Goal: Task Accomplishment & Management: Manage account settings

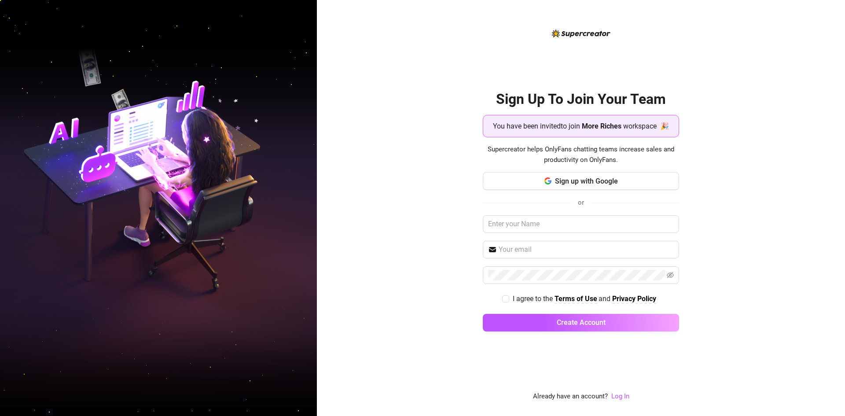
click at [572, 32] on img at bounding box center [581, 33] width 59 height 8
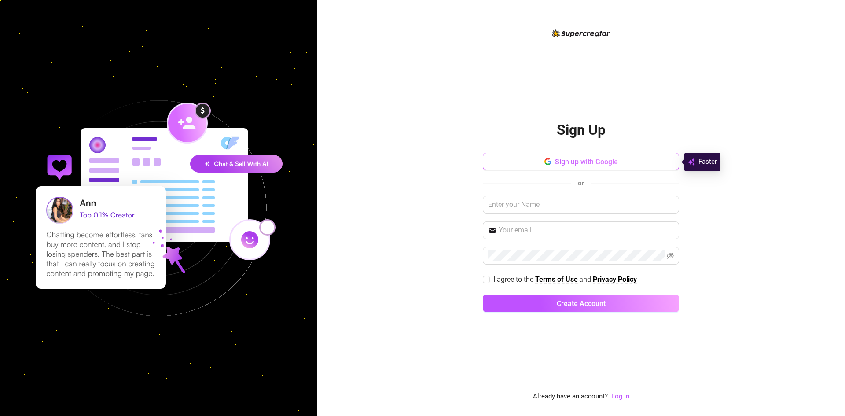
click at [557, 156] on button "Sign up with Google" at bounding box center [581, 162] width 196 height 18
click at [621, 393] on link "Log In" at bounding box center [620, 396] width 18 height 8
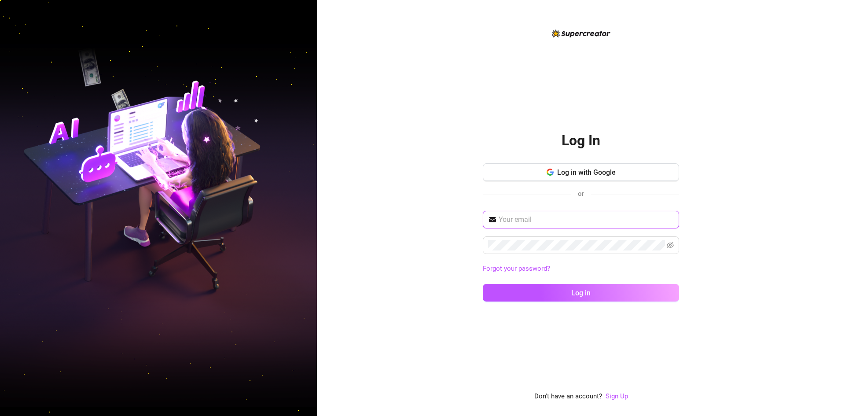
click at [559, 223] on input "text" at bounding box center [586, 219] width 175 height 11
paste input "gesillevalones21k@gmail.com"
type input "gesillevalones21k@gmail.com"
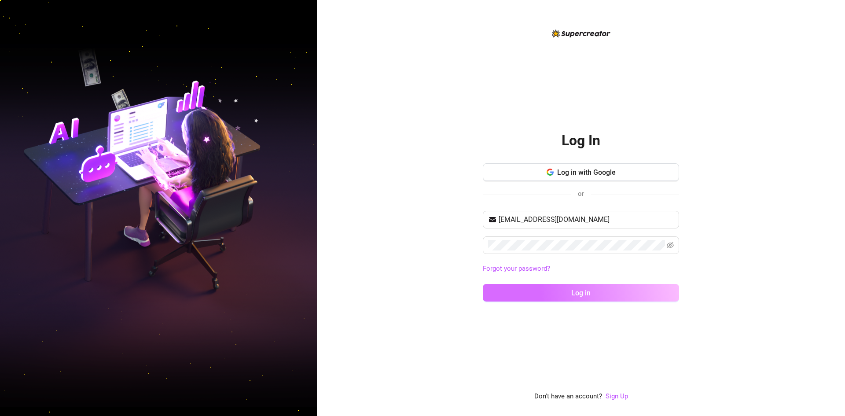
click at [560, 290] on button "Log in" at bounding box center [581, 293] width 196 height 18
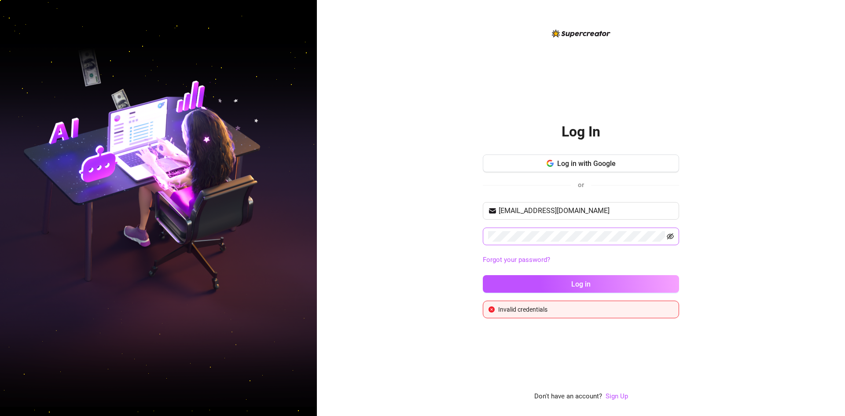
click at [672, 234] on icon "eye-invisible" at bounding box center [670, 236] width 7 height 7
click at [568, 278] on button "Log in" at bounding box center [581, 284] width 196 height 18
click at [557, 279] on button "Log in" at bounding box center [581, 284] width 196 height 18
drag, startPoint x: 843, startPoint y: 150, endPoint x: 823, endPoint y: 142, distance: 20.9
click at [838, 148] on div "Log In Log in with Google or gesillevalones21k@gmail.com Forgot your password? …" at bounding box center [581, 208] width 528 height 416
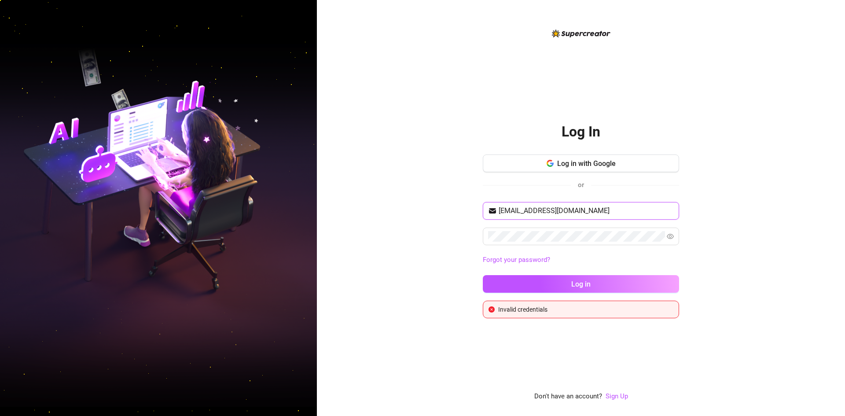
click at [619, 208] on input "gesillevalones21k@gmail.com" at bounding box center [586, 211] width 175 height 11
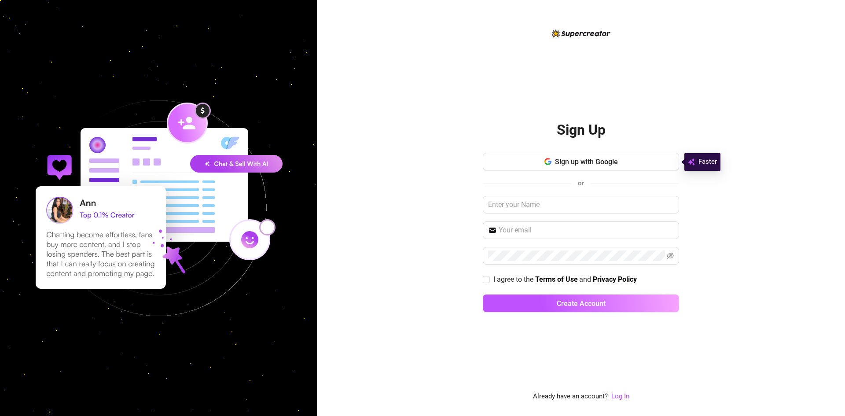
click at [818, 129] on div "Sign Up Sign up with Google or I agree to the Terms of Use and Privacy Policy C…" at bounding box center [581, 208] width 528 height 416
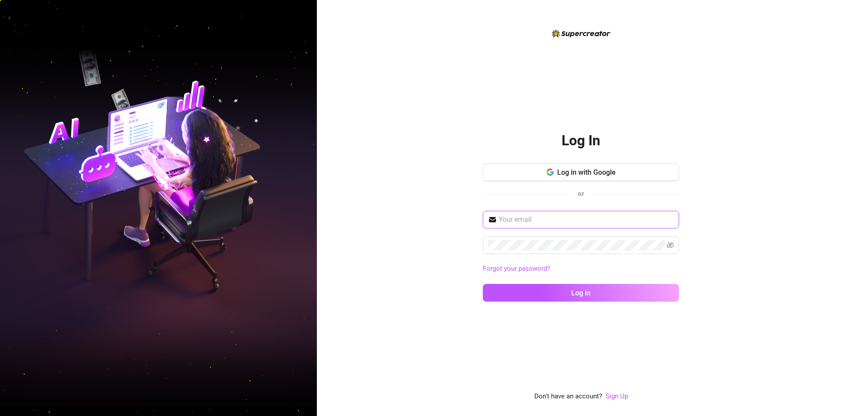
click at [540, 224] on input "text" at bounding box center [586, 219] width 175 height 11
paste input "gesillevalones21k@gmail.com"
type input "gesillevalones21k@gmail.com"
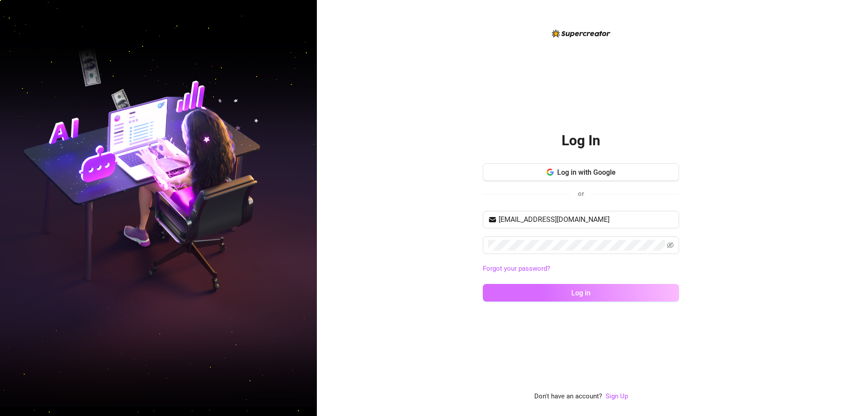
click at [583, 292] on span "Log in" at bounding box center [580, 293] width 19 height 8
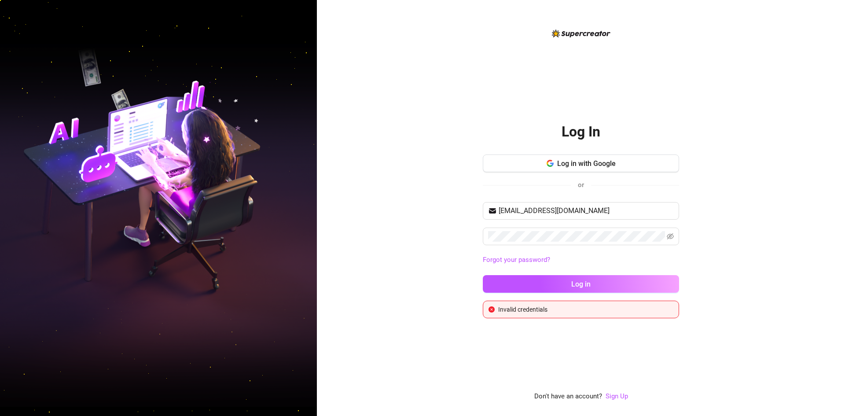
click at [556, 305] on div "Invalid credentials" at bounding box center [585, 310] width 175 height 10
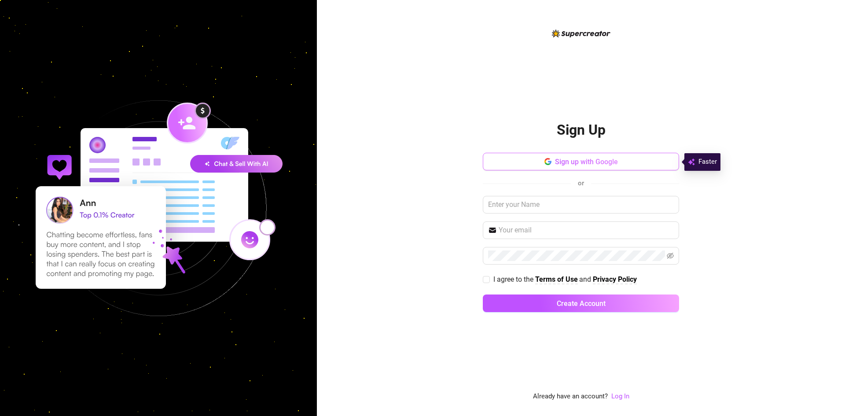
click at [522, 160] on button "Sign up with Google" at bounding box center [581, 162] width 196 height 18
click at [595, 164] on span "Sign up with Google" at bounding box center [586, 162] width 63 height 8
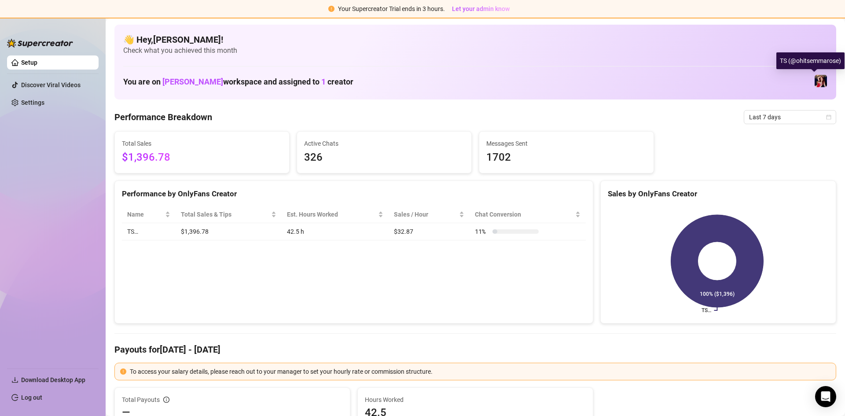
click at [815, 81] on img at bounding box center [821, 81] width 12 height 12
click at [445, 81] on div "You are on Morgan Cleary workspace and assigned to 1 creator" at bounding box center [475, 81] width 704 height 19
click at [37, 63] on link "Setup" at bounding box center [29, 62] width 16 height 7
click at [816, 82] on img at bounding box center [821, 81] width 12 height 12
click at [643, 64] on div "👋 Hey, Gesille ann valones ! Check what you achieved this month You are on Morg…" at bounding box center [475, 62] width 722 height 75
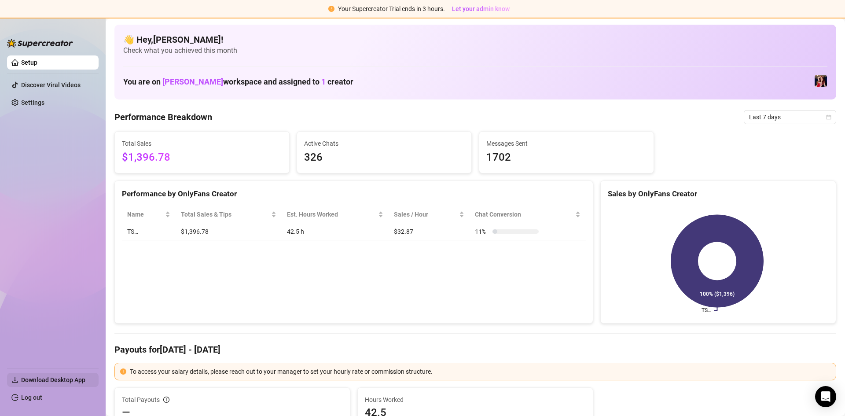
click at [81, 377] on span "Download Desktop App" at bounding box center [53, 379] width 64 height 7
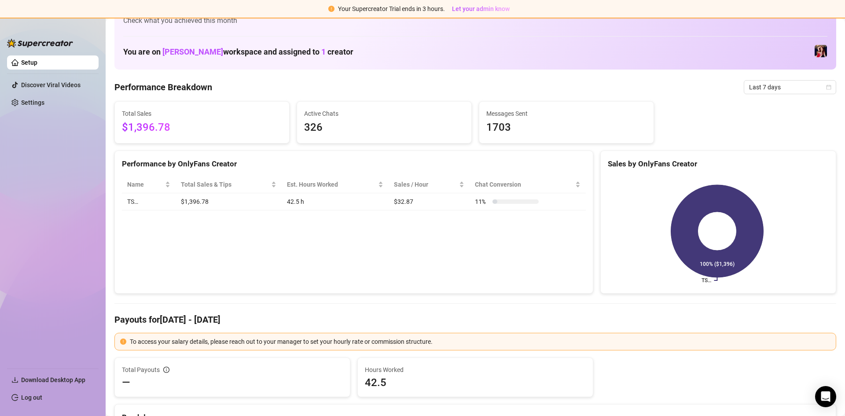
scroll to position [132, 0]
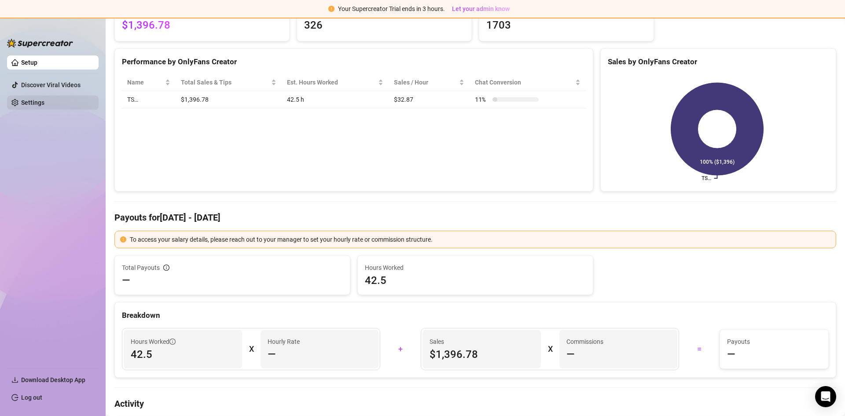
click at [44, 100] on link "Settings" at bounding box center [32, 102] width 23 height 7
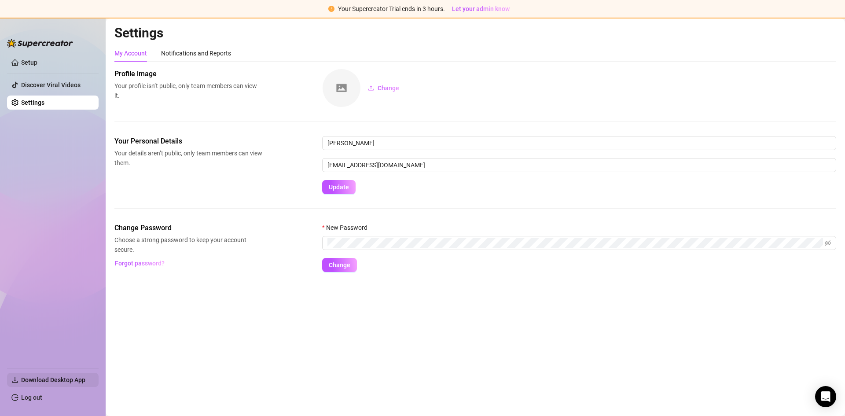
click at [62, 378] on span "Download Desktop App" at bounding box center [53, 379] width 64 height 7
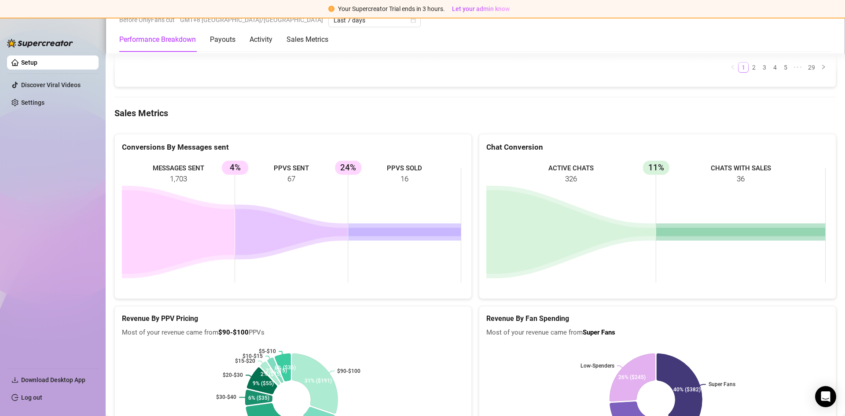
scroll to position [1694, 0]
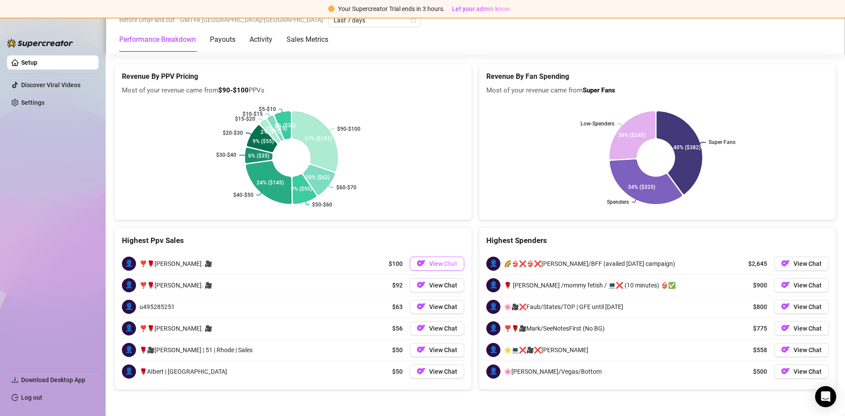
click at [451, 260] on span "View Chat" at bounding box center [443, 263] width 28 height 7
click at [446, 264] on span "View Chat" at bounding box center [443, 263] width 28 height 7
